Goal: Information Seeking & Learning: Find specific fact

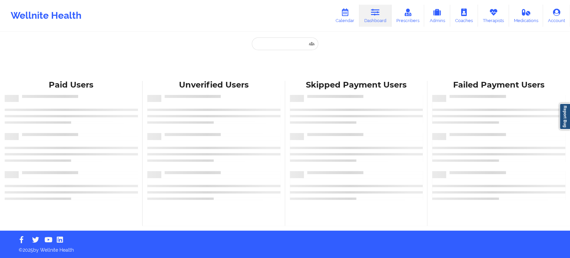
click at [230, 40] on div "Paid Unverified Skipped Failed" at bounding box center [285, 56] width 134 height 39
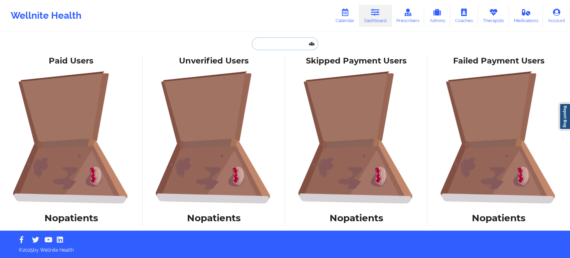
click at [275, 46] on input "text" at bounding box center [285, 43] width 66 height 13
paste input "[PERSON_NAME]"
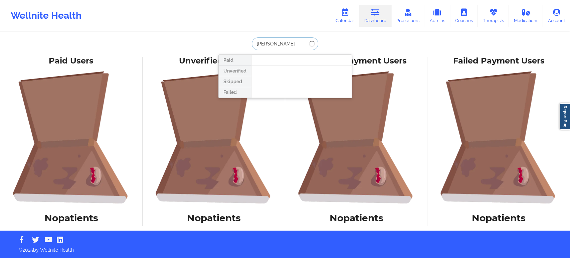
type input "[PERSON_NAME]"
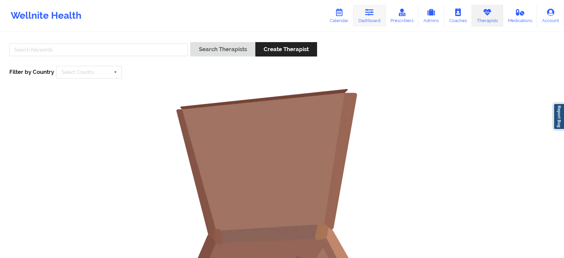
drag, startPoint x: 0, startPoint y: 0, endPoint x: 370, endPoint y: 11, distance: 369.9
click at [370, 11] on icon at bounding box center [369, 12] width 9 height 7
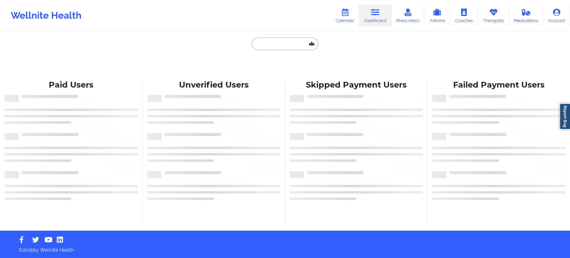
click at [287, 47] on input "text" at bounding box center [285, 43] width 66 height 13
paste input "[PERSON_NAME]"
type input "Raeley Brown"
click at [277, 45] on input "text" at bounding box center [285, 43] width 66 height 13
paste input "Raeley Brown"
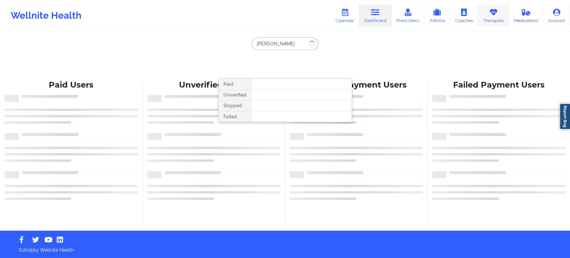
type input "Raeley Brown"
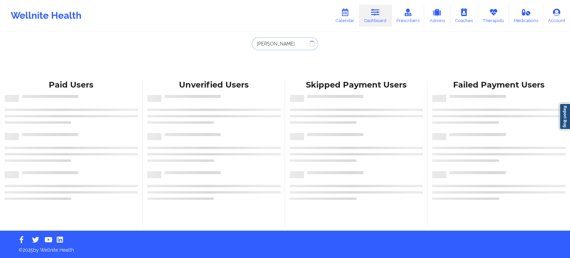
click at [295, 44] on input "Raeley Brown" at bounding box center [285, 43] width 66 height 13
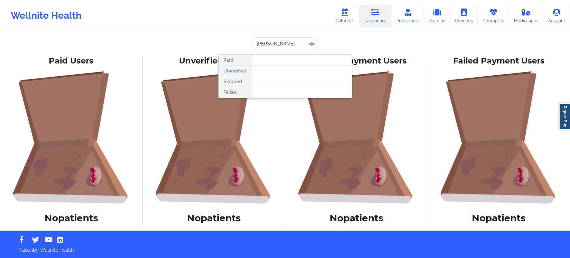
click at [354, 36] on div "Raeley Brown Paid Unverified Skipped Failed Paid Users No patients Unverified U…" at bounding box center [285, 115] width 570 height 230
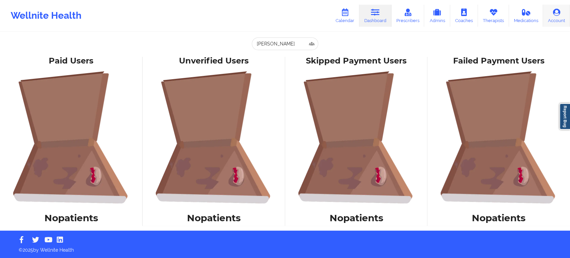
click at [554, 16] on link "Account" at bounding box center [556, 16] width 27 height 22
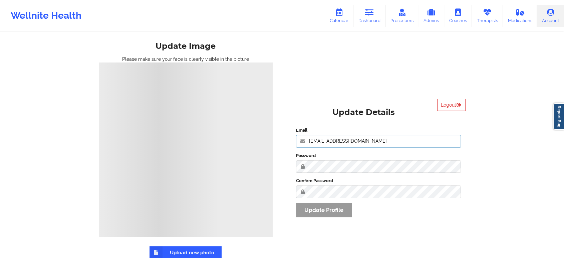
click at [386, 139] on input "saad@wellnite.com" at bounding box center [378, 141] width 165 height 13
click at [377, 81] on div "Update Image Please make sure your face is clearly visible in the picture Uploa…" at bounding box center [283, 146] width 386 height 293
click at [452, 106] on button "Logout" at bounding box center [452, 105] width 28 height 12
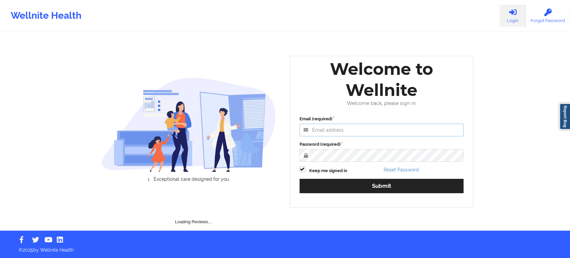
type input "saad@wellnite.com"
click at [447, 108] on div "Welcome to Wellnite Welcome back, please sign in Email (required) saad@wellnite…" at bounding box center [382, 132] width 184 height 152
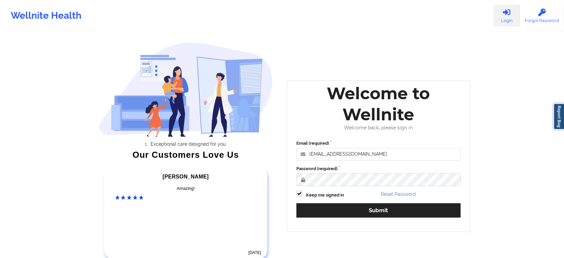
click at [512, 165] on div "Wellnite Health Login Forgot Password Exceptional care designed for you. Our Cu…" at bounding box center [282, 139] width 564 height 279
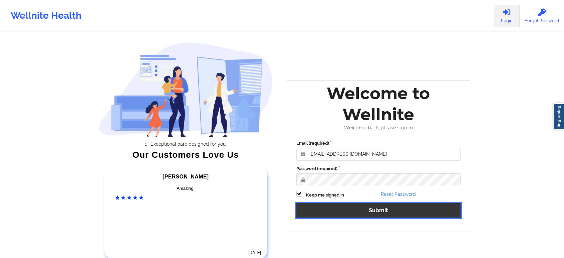
click at [395, 214] on button "Submit" at bounding box center [379, 210] width 164 height 14
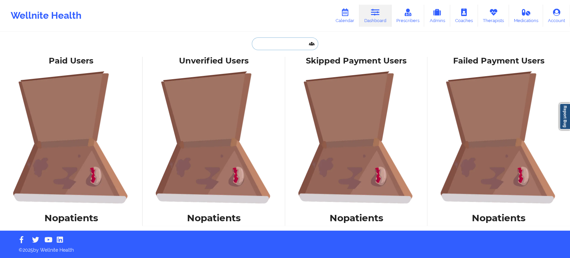
click at [289, 45] on input "text" at bounding box center [285, 43] width 66 height 13
paste input "cesleyguinn@yahoo.com"
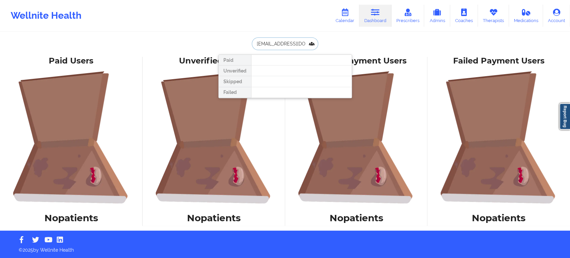
click at [290, 45] on input "cesleyguinn@yahoo.com" at bounding box center [285, 43] width 66 height 13
paste input "[PERSON_NAME]"
type input "[PERSON_NAME]"
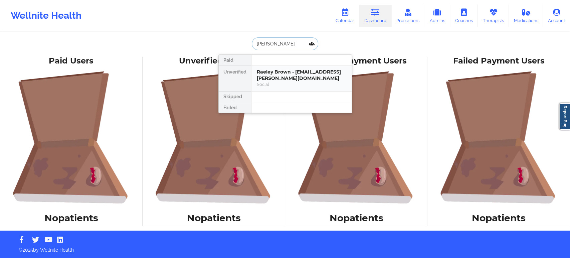
click at [293, 76] on div "Raeley Brown - serra.alyssa@gmail.com" at bounding box center [302, 75] width 90 height 12
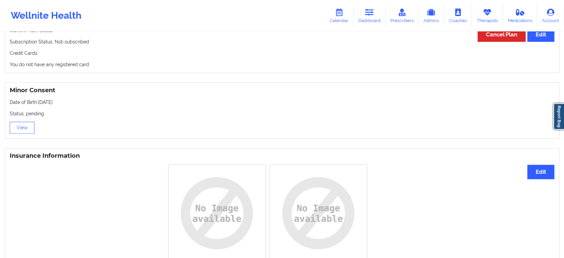
scroll to position [445, 0]
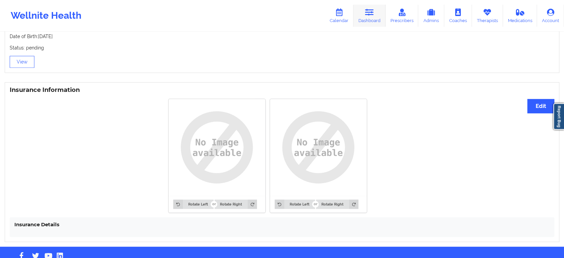
click at [377, 23] on link "Dashboard" at bounding box center [370, 16] width 32 height 22
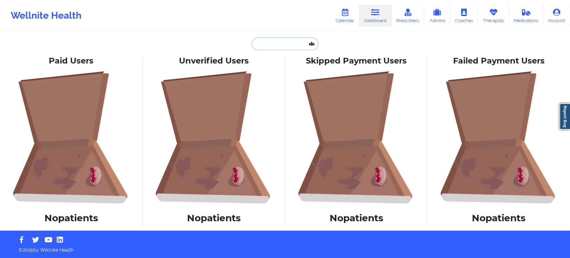
click at [297, 44] on input "text" at bounding box center [285, 43] width 66 height 13
paste input "raeleyjenna@icloud.com"
type input "raeleyjenna@icloud.com"
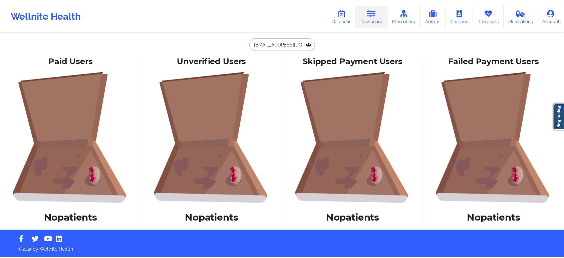
scroll to position [0, 0]
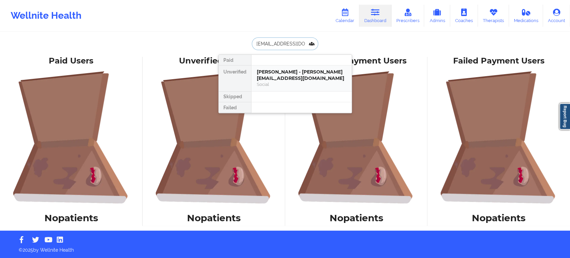
click at [293, 74] on div "Raeley J Brown - raeleyjenna@icloud.com" at bounding box center [302, 75] width 90 height 12
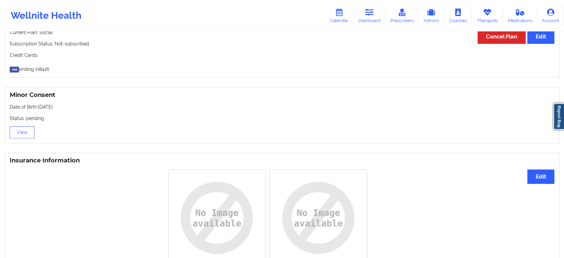
scroll to position [380, 0]
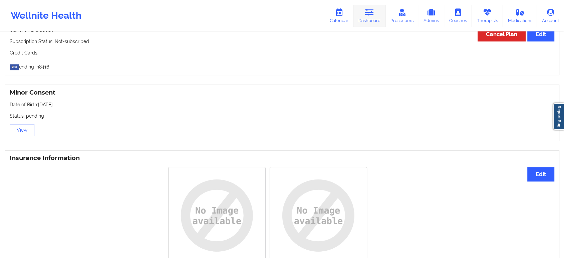
click at [378, 11] on link "Dashboard" at bounding box center [370, 16] width 32 height 22
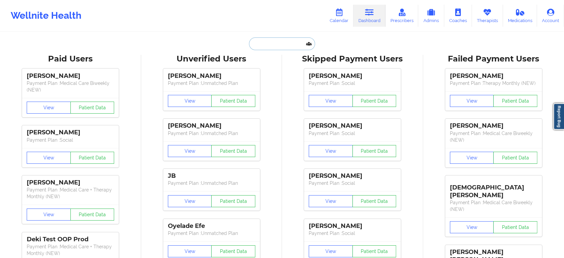
click at [287, 43] on input "text" at bounding box center [282, 43] width 66 height 13
paste input "jrc031123@gmail.com"
type input "jrc031123@gmail.com"
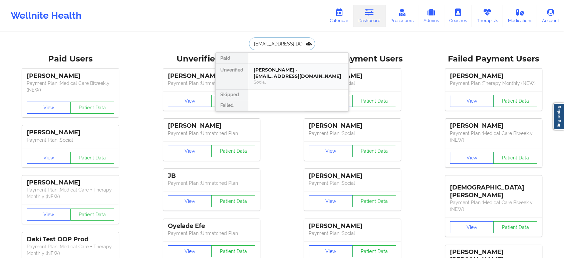
click at [286, 71] on div "JENNIFER CODDINGTON - jrc031123@gmail.com" at bounding box center [299, 73] width 90 height 12
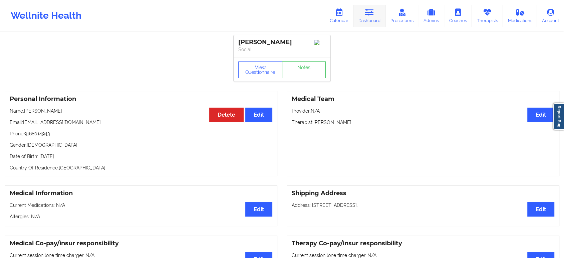
click at [372, 10] on icon at bounding box center [369, 12] width 9 height 7
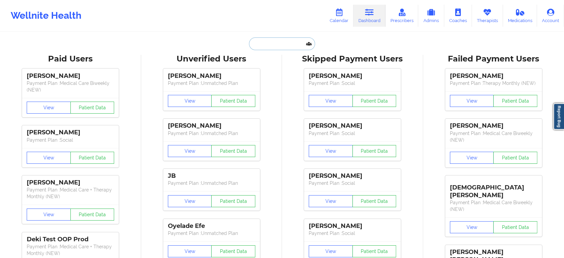
click at [291, 46] on input "text" at bounding box center [282, 43] width 66 height 13
paste input "Julie Mcdowell"
type input "Julie Mcdowell"
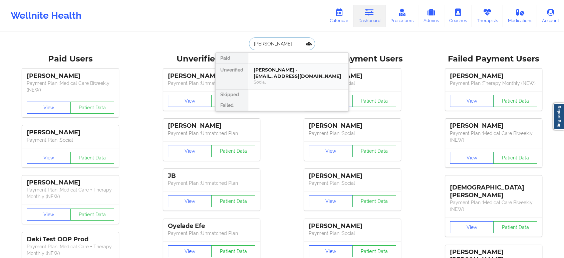
click at [285, 72] on div "Julie Mcdowell - jemcdowell76@yahoo.com" at bounding box center [299, 73] width 90 height 12
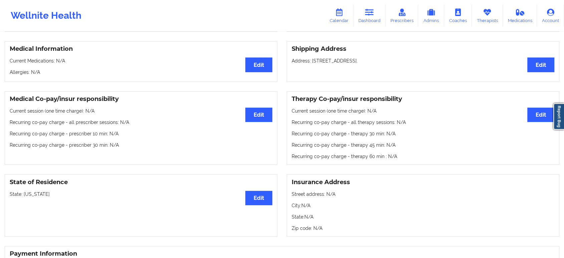
scroll to position [161, 0]
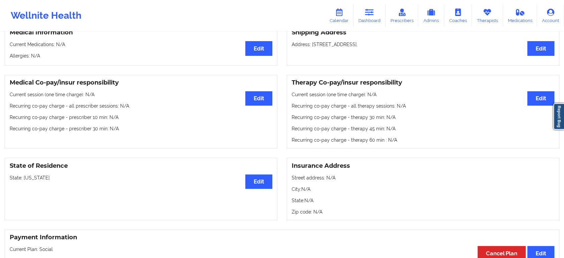
drag, startPoint x: 59, startPoint y: 181, endPoint x: 24, endPoint y: 181, distance: 35.1
click at [24, 181] on p "State: North Carolina" at bounding box center [141, 177] width 263 height 7
copy p "North Carolina"
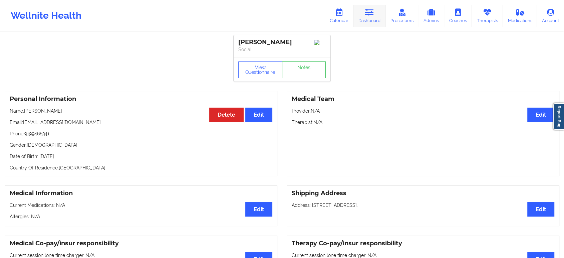
click at [374, 15] on icon at bounding box center [369, 12] width 9 height 7
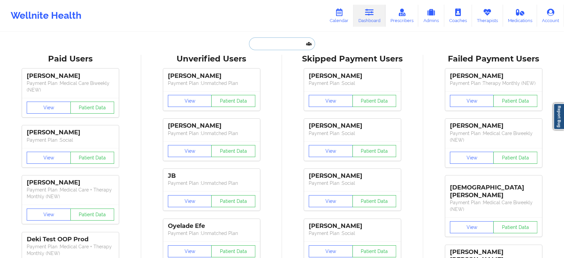
click at [271, 45] on input "text" at bounding box center [282, 43] width 66 height 13
paste input "DANIEL LAJEUNESSE"
type input "DANIEL LAJEUNESSE"
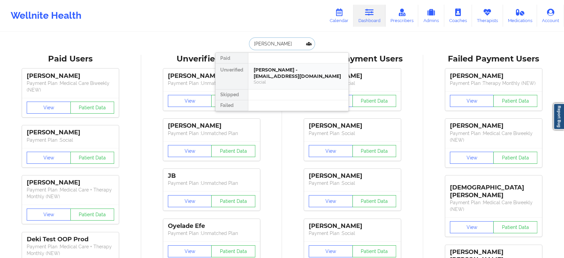
click at [283, 72] on div "DANIEL LAJEUNESSE - danielplajeunesse@gmail.com" at bounding box center [299, 73] width 90 height 12
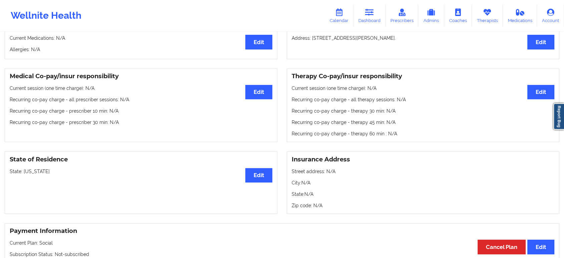
scroll to position [176, 0]
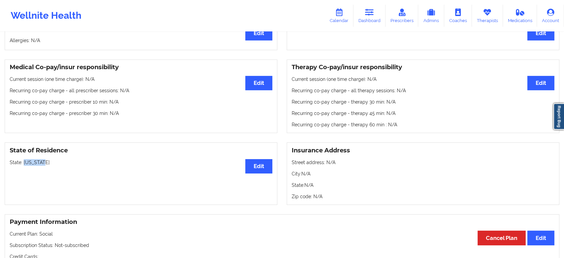
drag, startPoint x: 45, startPoint y: 164, endPoint x: 24, endPoint y: 163, distance: 21.4
click at [24, 163] on p "State: New York" at bounding box center [141, 162] width 263 height 7
copy p "New York"
drag, startPoint x: 349, startPoint y: 152, endPoint x: 346, endPoint y: 147, distance: 6.0
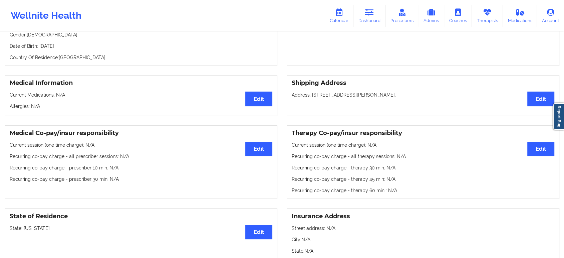
scroll to position [0, 0]
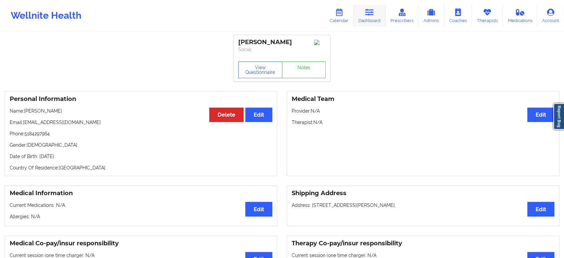
click at [366, 18] on link "Dashboard" at bounding box center [370, 16] width 32 height 22
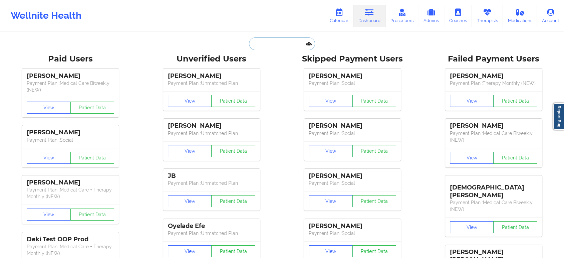
click at [269, 48] on input "text" at bounding box center [282, 43] width 66 height 13
paste input "danielplajeunesse@gmail.com"
type input "danielplajeunesse@gmail.com"
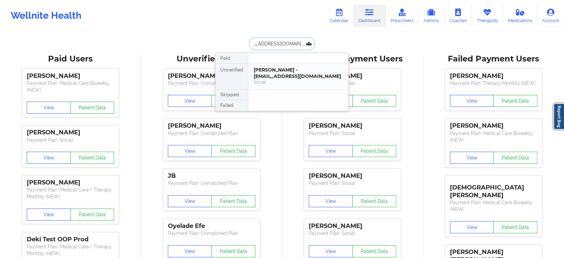
click at [287, 75] on div "DANIEL LAJEUNESSE - danielplajeunesse@gmail.com" at bounding box center [299, 73] width 90 height 12
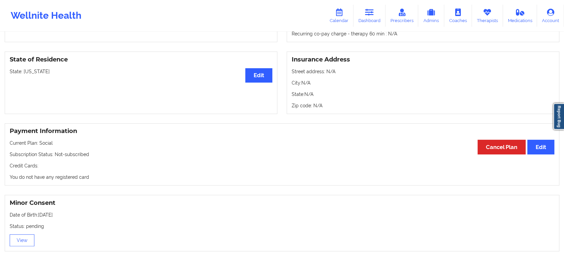
scroll to position [242, 0]
